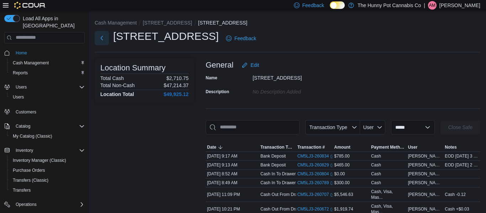
click at [104, 39] on button "Next" at bounding box center [102, 38] width 14 height 14
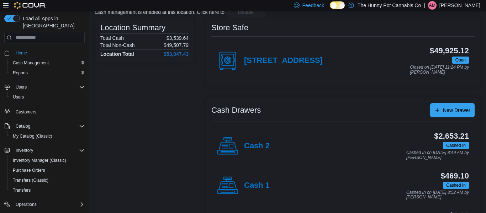
click at [260, 150] on h4 "Cash 2" at bounding box center [257, 146] width 26 height 9
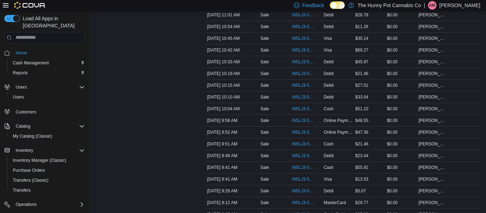
scroll to position [753, 0]
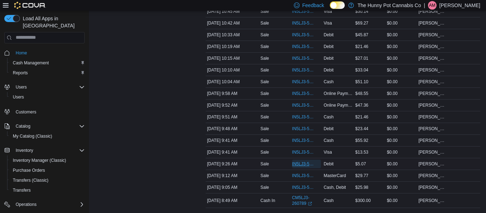
click at [299, 162] on span "IN5LJ3-5748615" at bounding box center [303, 164] width 22 height 6
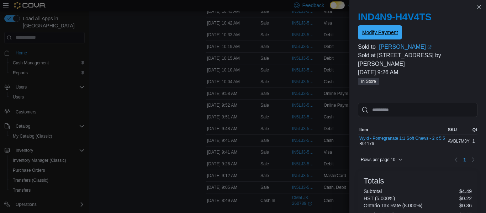
click at [376, 33] on span "Modify Payment" at bounding box center [380, 32] width 36 height 7
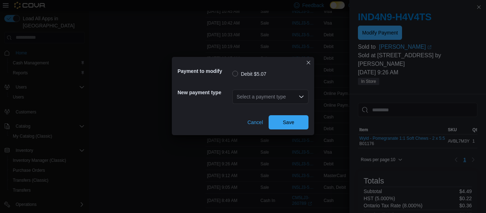
click at [289, 92] on div "Select a payment type" at bounding box center [270, 97] width 76 height 14
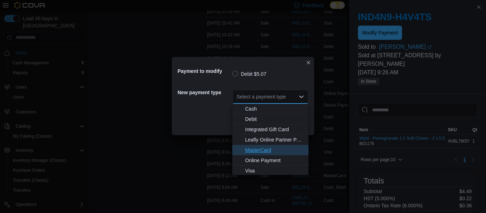
click at [254, 148] on span "MasterCard" at bounding box center [274, 150] width 59 height 7
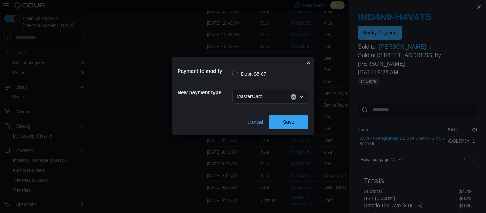
click at [295, 121] on span "Save" at bounding box center [288, 122] width 31 height 14
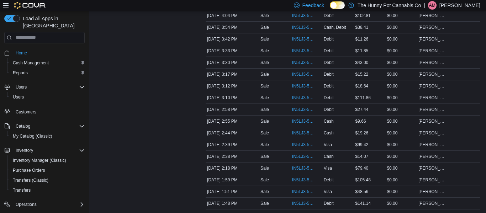
scroll to position [292, 0]
click at [299, 142] on span "IN5LJ3-5750430" at bounding box center [303, 144] width 22 height 6
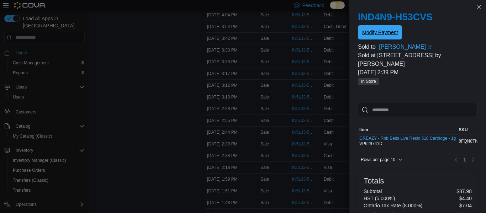
click at [378, 39] on span "Modify Payment" at bounding box center [380, 32] width 36 height 14
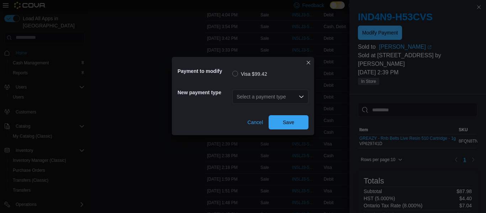
click at [291, 96] on div "Select a payment type" at bounding box center [270, 97] width 76 height 14
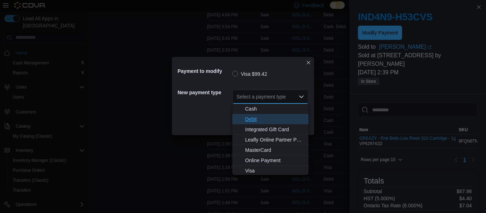
click at [281, 115] on button "Debit" at bounding box center [270, 119] width 76 height 10
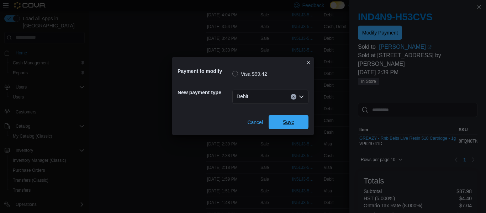
click at [288, 120] on span "Save" at bounding box center [288, 122] width 11 height 7
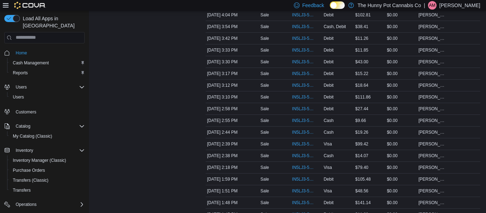
scroll to position [0, 0]
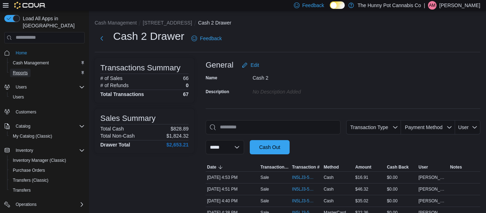
click at [23, 69] on span "Reports" at bounding box center [20, 73] width 15 height 9
